Goal: Information Seeking & Learning: Learn about a topic

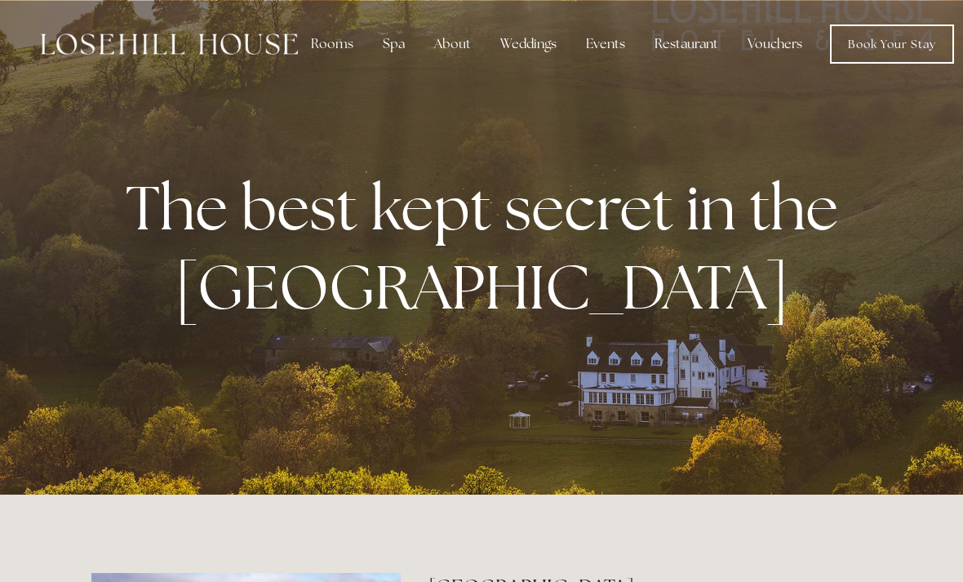
click at [900, 44] on link "Book Your Stay" at bounding box center [892, 43] width 124 height 39
click at [322, 42] on div "Rooms" at bounding box center [332, 44] width 69 height 33
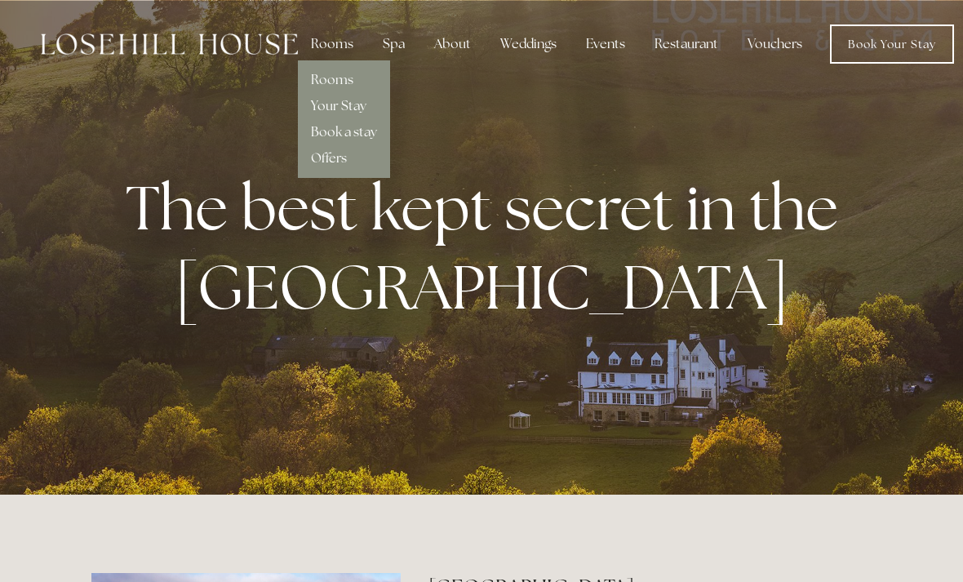
click at [317, 80] on link "Rooms" at bounding box center [332, 79] width 42 height 17
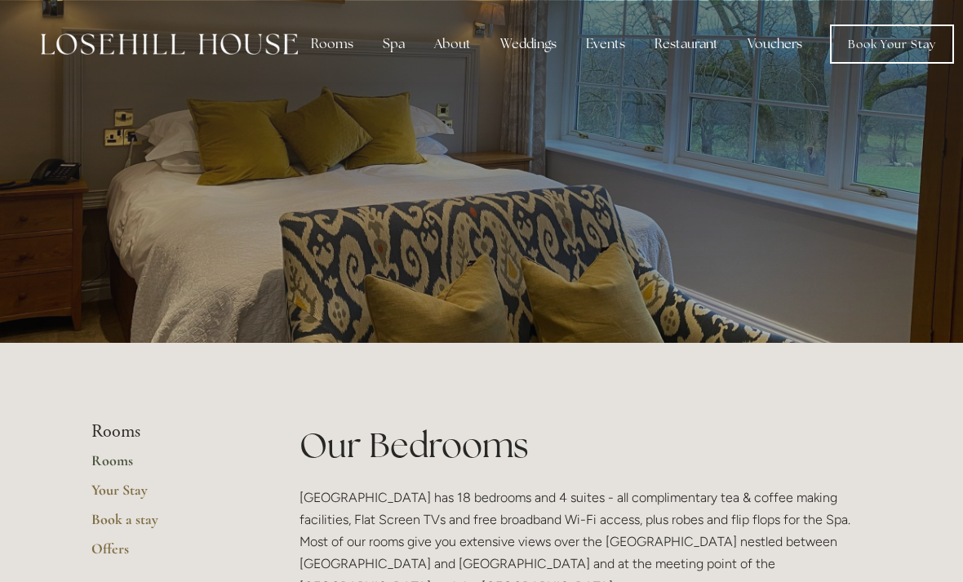
click at [398, 41] on div "Spa" at bounding box center [394, 44] width 48 height 33
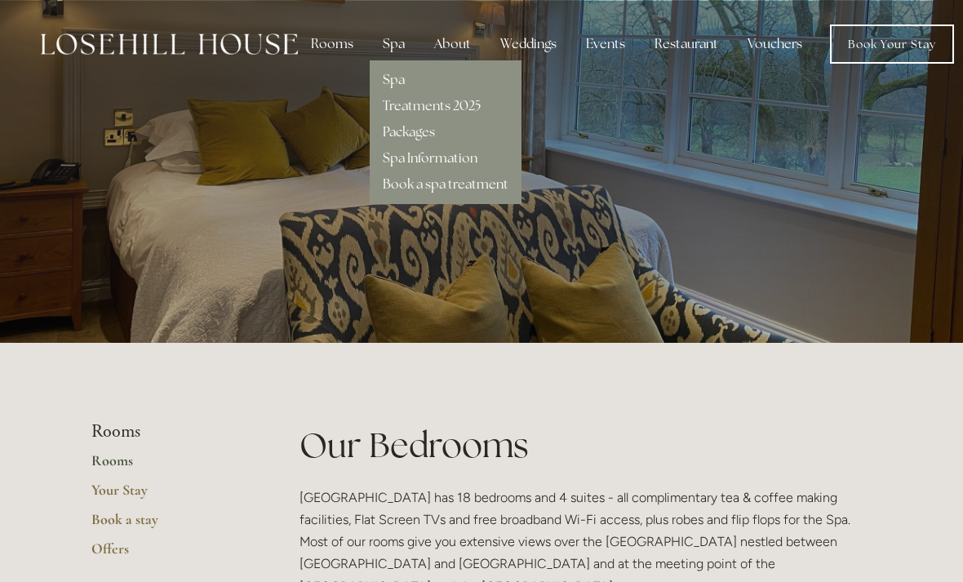
click at [396, 78] on link "Spa" at bounding box center [394, 79] width 22 height 17
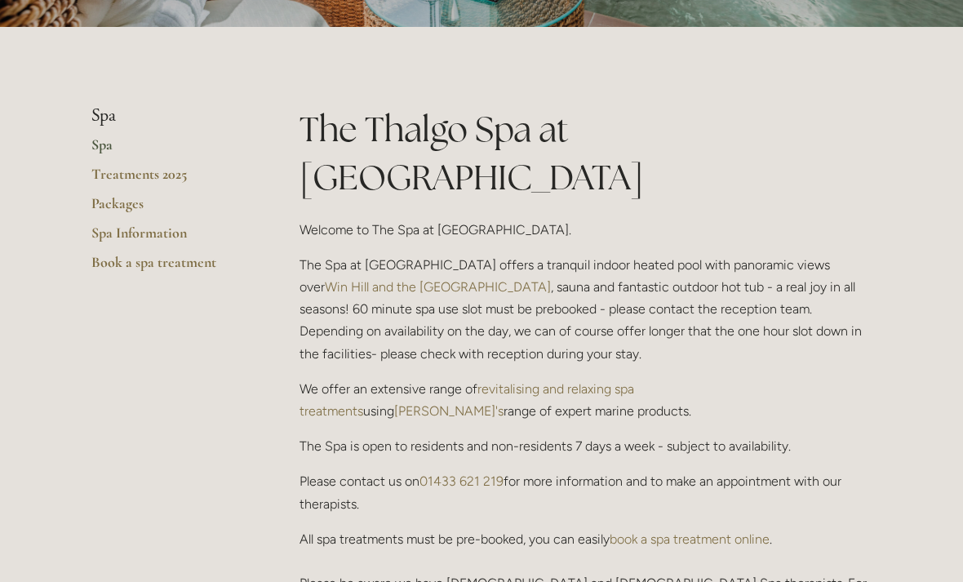
scroll to position [316, 0]
click at [146, 176] on link "Treatments 2025" at bounding box center [169, 179] width 156 height 29
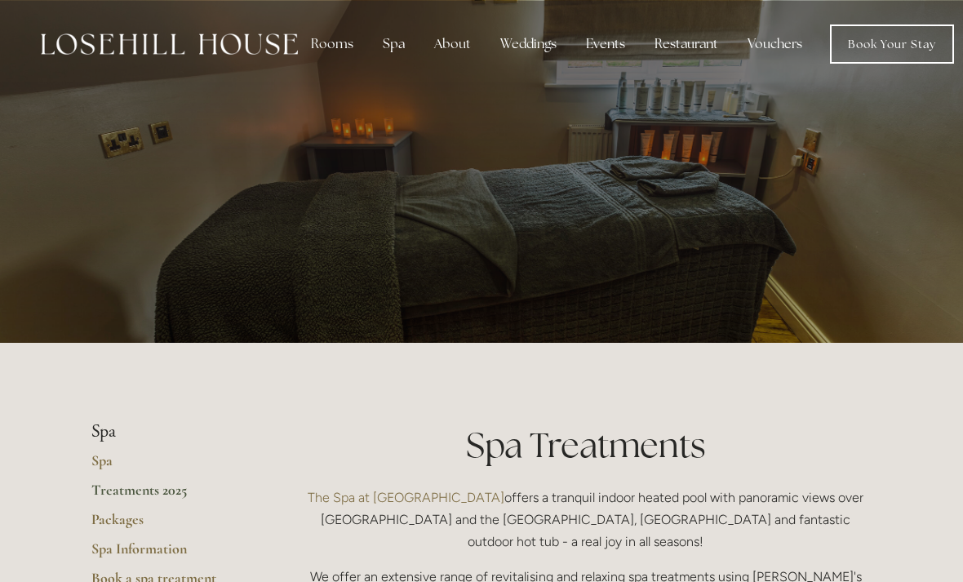
click at [448, 44] on div "About" at bounding box center [452, 44] width 63 height 33
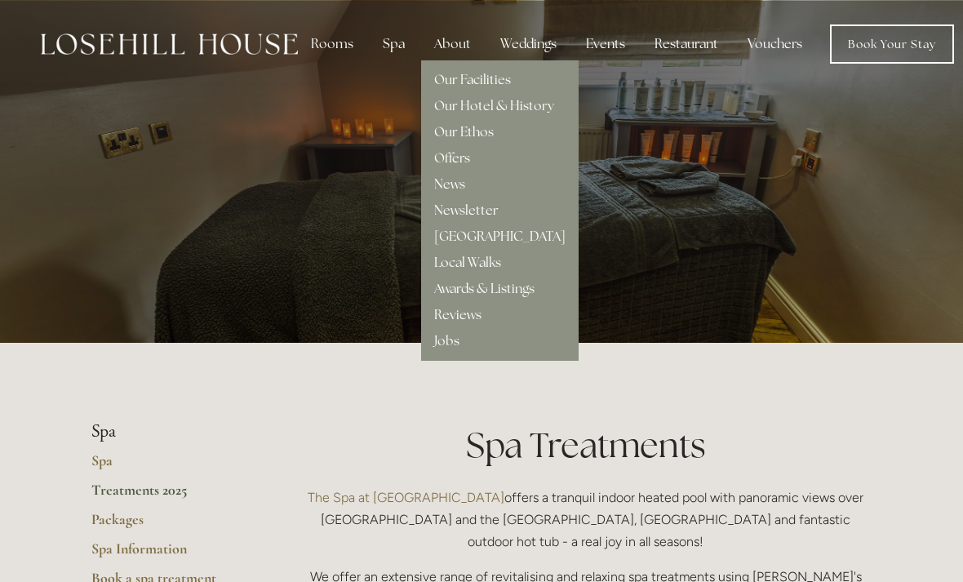
click at [449, 80] on link "Our Facilities" at bounding box center [472, 79] width 77 height 17
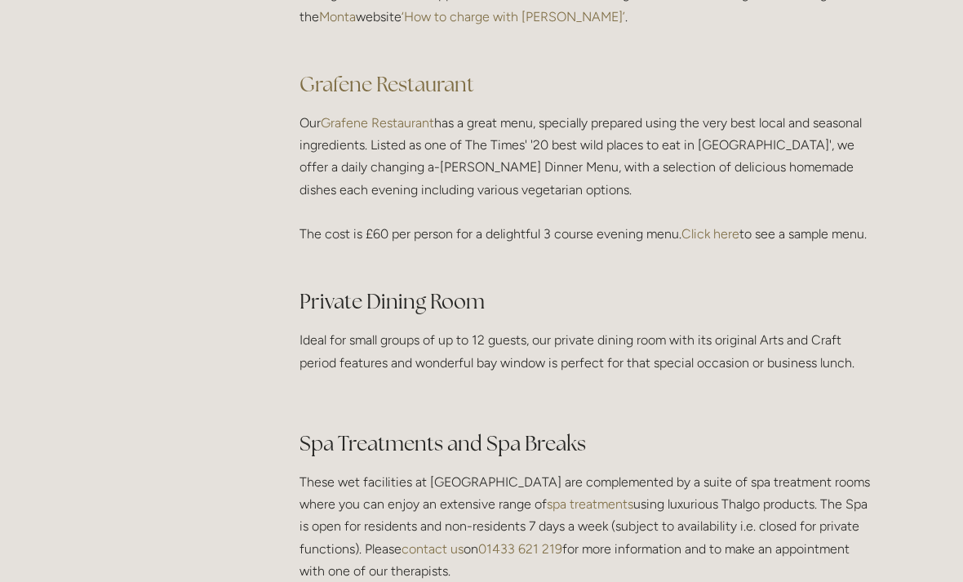
scroll to position [2430, 0]
click at [713, 231] on link "Click here" at bounding box center [711, 235] width 58 height 16
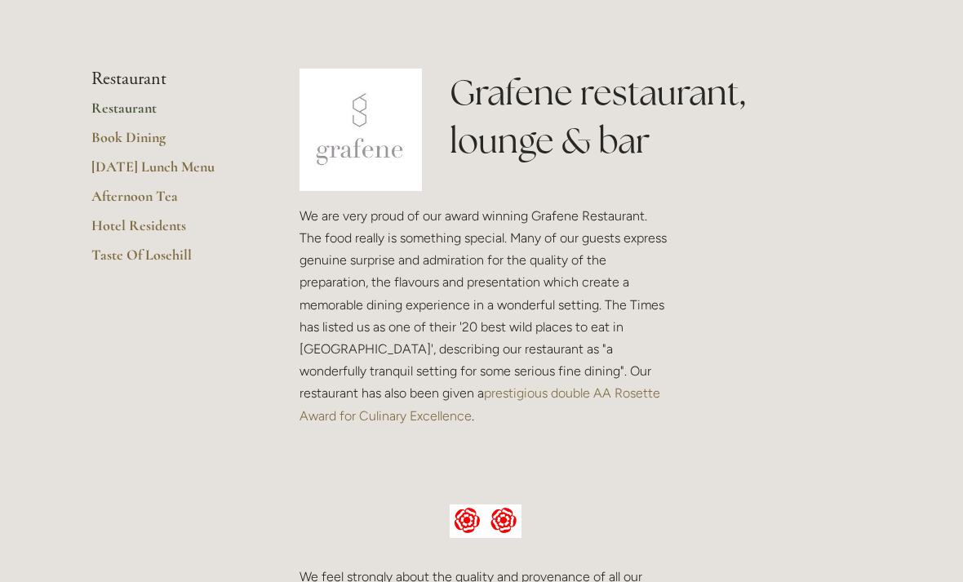
scroll to position [351, 0]
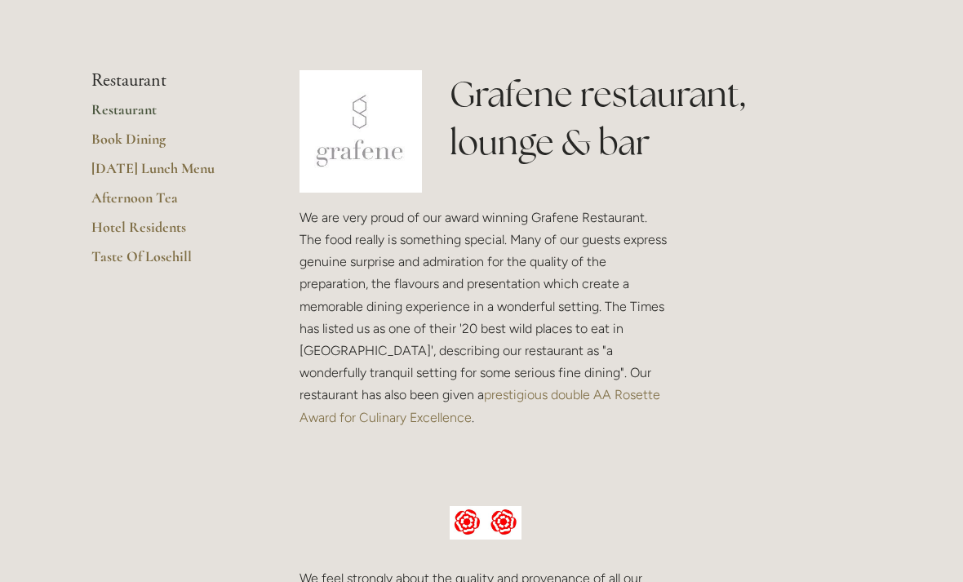
click at [111, 234] on link "Hotel Residents" at bounding box center [169, 232] width 156 height 29
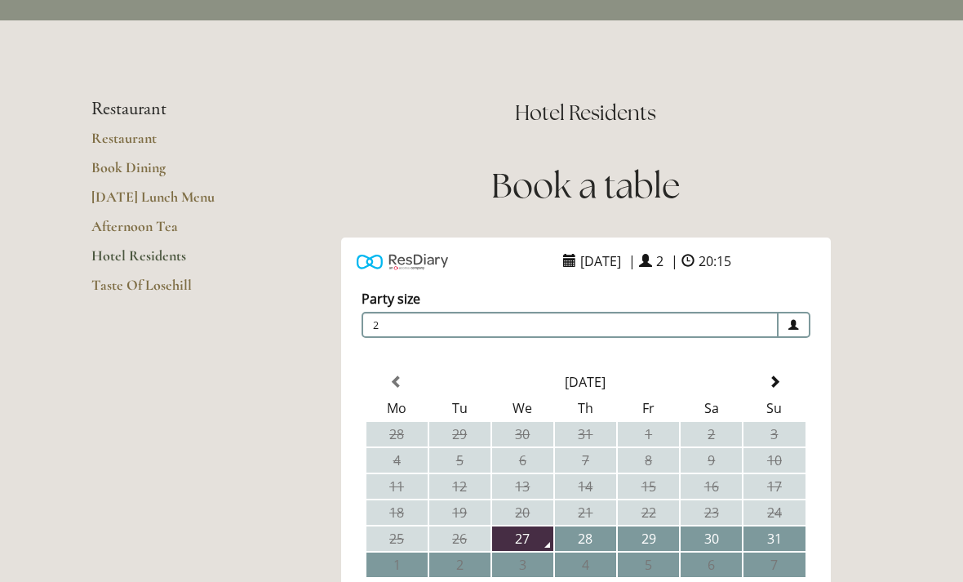
scroll to position [68, 0]
click at [112, 282] on link "Taste Of Losehill" at bounding box center [169, 290] width 156 height 29
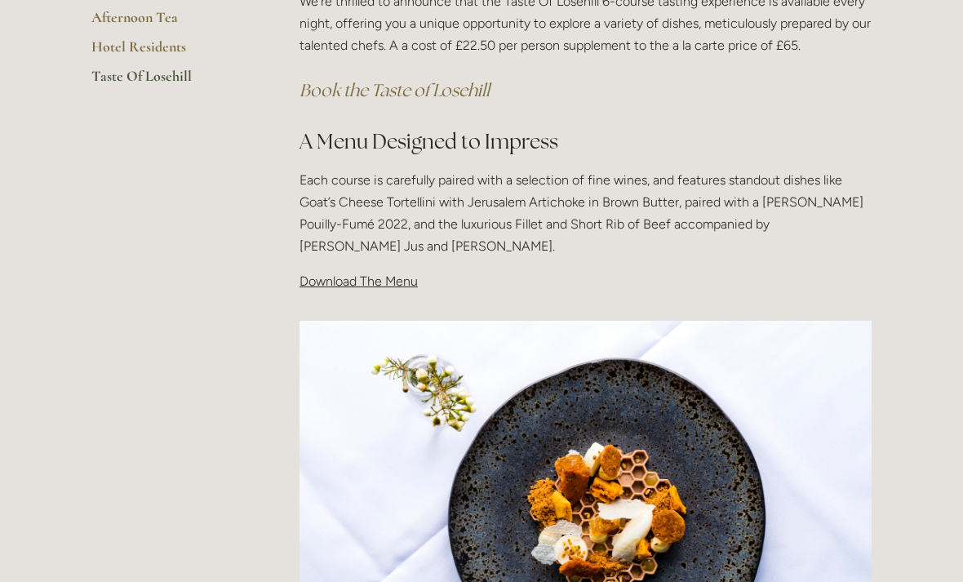
scroll to position [433, 0]
click at [346, 283] on span "Download The Menu" at bounding box center [359, 282] width 118 height 16
click at [358, 276] on span "Download The Menu" at bounding box center [359, 282] width 118 height 16
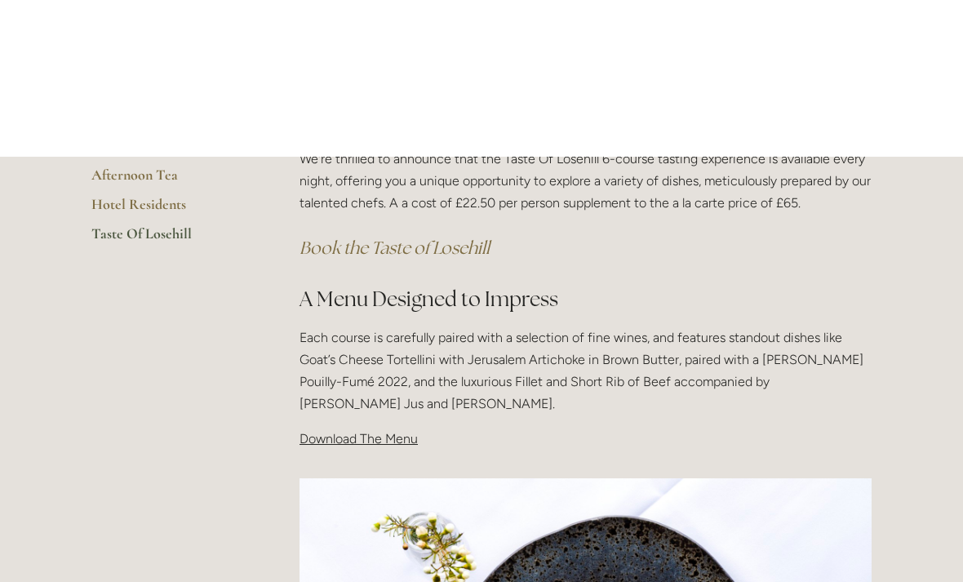
scroll to position [276, 0]
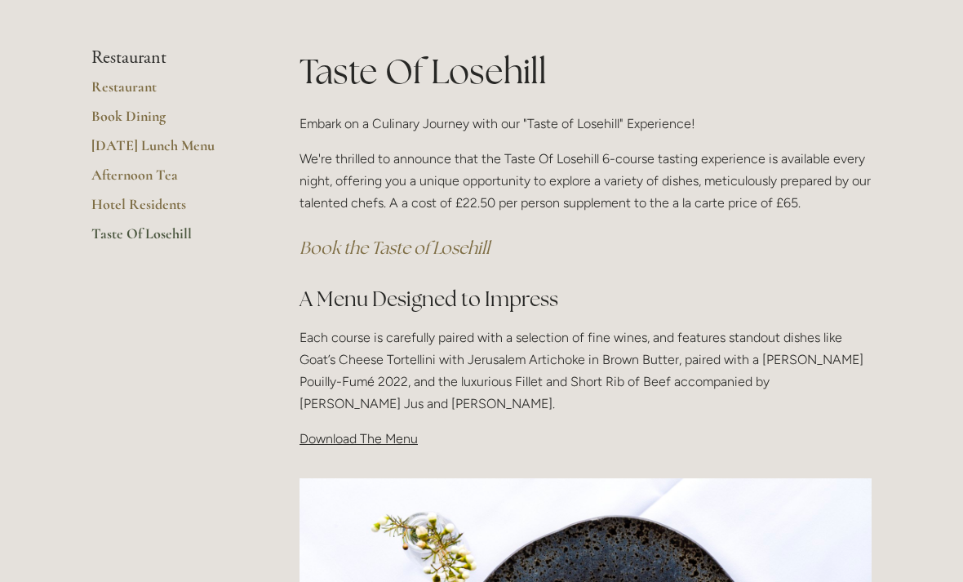
click at [352, 440] on span "Download The Menu" at bounding box center [359, 439] width 118 height 16
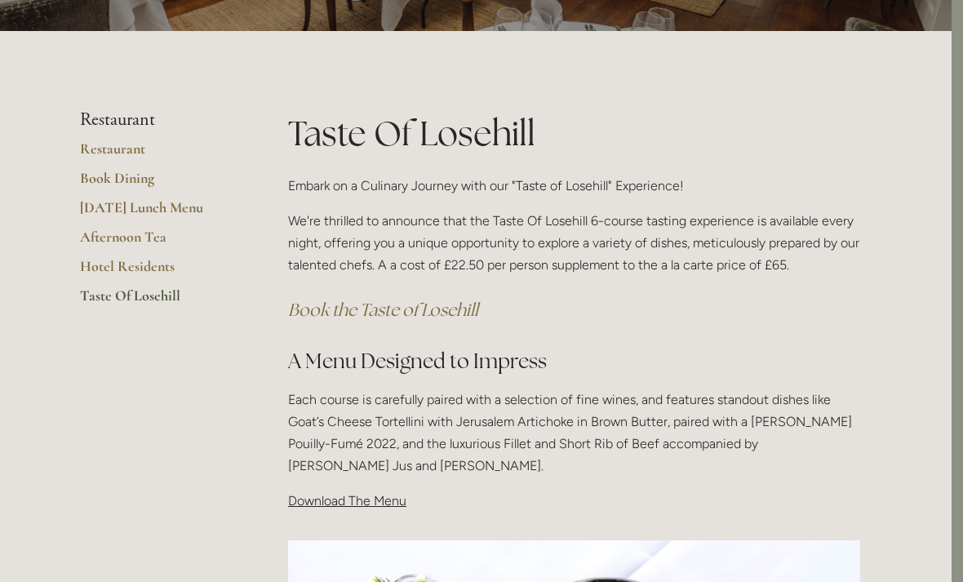
scroll to position [214, 11]
click at [322, 443] on p "Each course is carefully paired with a selection of fine wines, and features st…" at bounding box center [574, 433] width 572 height 89
click at [327, 503] on span "Download The Menu" at bounding box center [347, 501] width 118 height 16
click at [341, 425] on p "Each course is carefully paired with a selection of fine wines, and features st…" at bounding box center [574, 433] width 572 height 89
click at [313, 373] on div "Taste Of Losehill Embark on a Culinary Journey with our "Taste of Losehill" Exp…" at bounding box center [574, 310] width 572 height 403
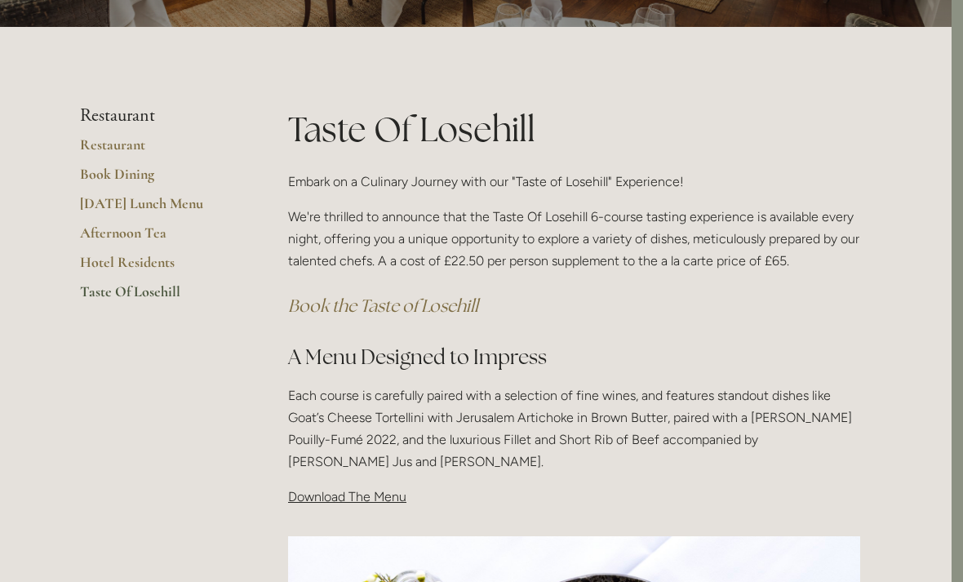
scroll to position [217, 11]
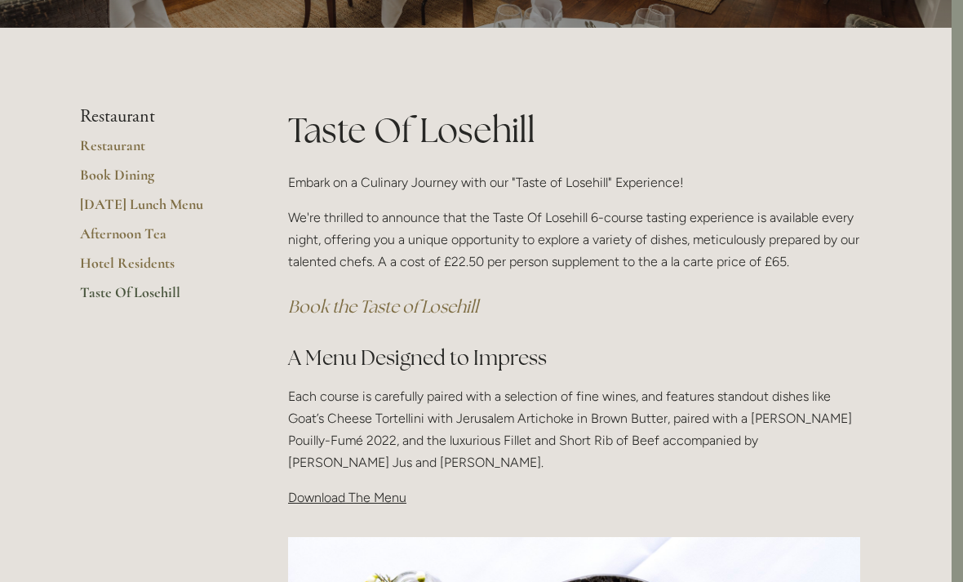
click at [330, 500] on span "Download The Menu" at bounding box center [347, 498] width 118 height 16
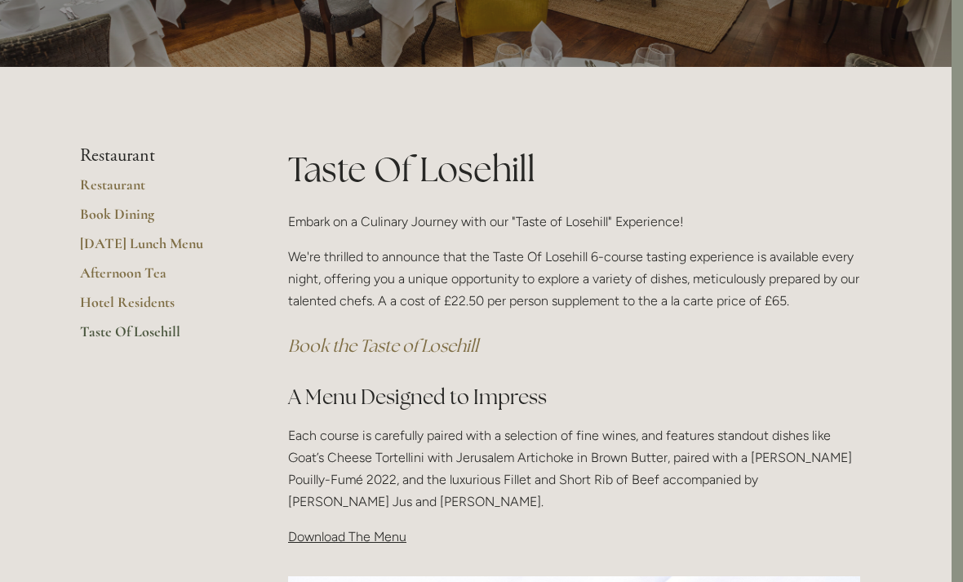
scroll to position [0, 11]
